Goal: Navigation & Orientation: Find specific page/section

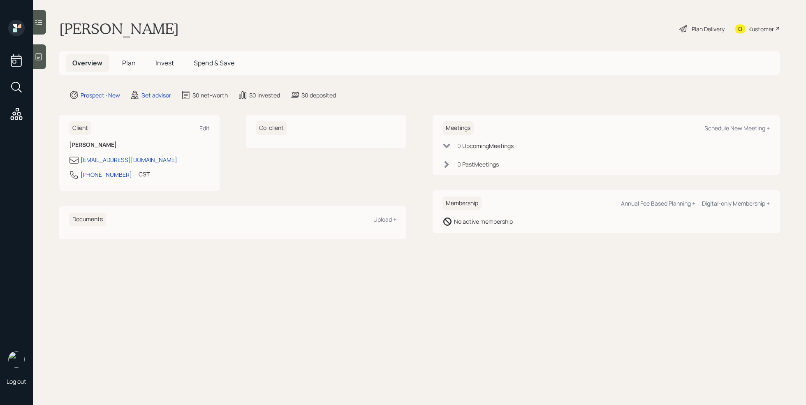
click at [40, 58] on icon at bounding box center [39, 57] width 8 height 8
